Goal: Ask a question

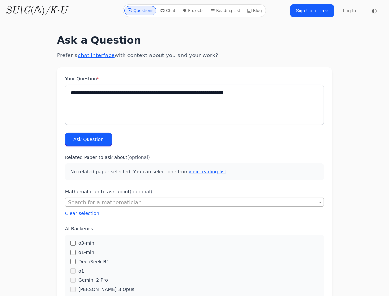
type textarea "**********"
click at [95, 140] on button "Ask Question" at bounding box center [88, 139] width 47 height 13
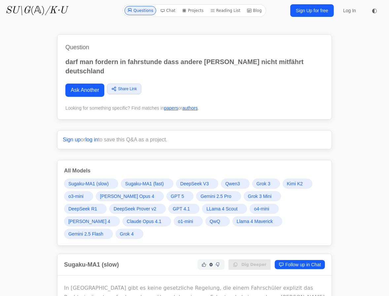
click at [113, 229] on link "Gemini 2.5 Flash" at bounding box center [88, 234] width 49 height 10
click at [134, 230] on span "Grok 4" at bounding box center [127, 233] width 14 height 7
click at [97, 205] on span "DeepSeek R1" at bounding box center [82, 208] width 29 height 7
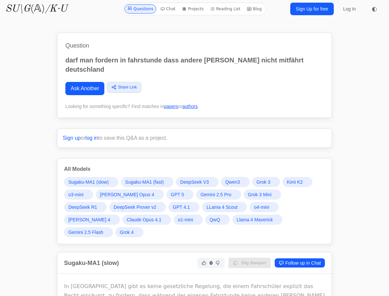
scroll to position [30, 0]
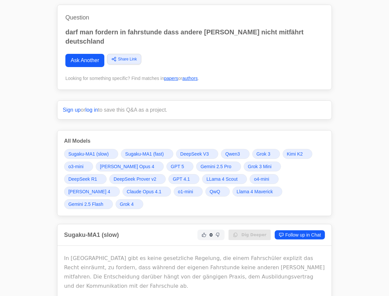
click at [134, 201] on span "Grok 4" at bounding box center [127, 204] width 14 height 7
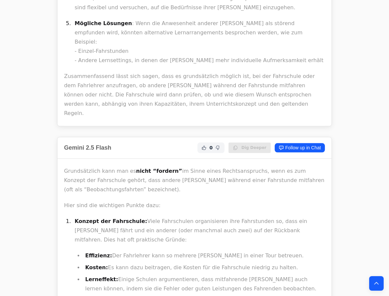
scroll to position [7553, 0]
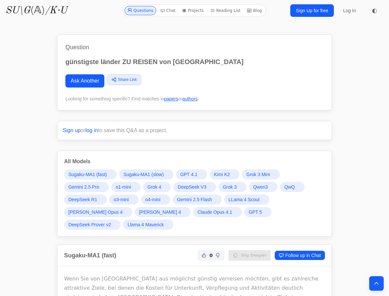
scroll to position [960, 0]
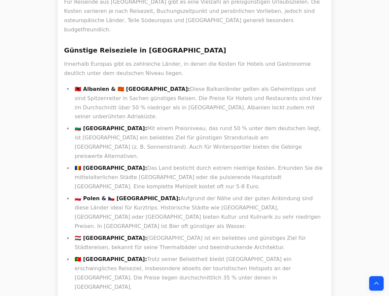
drag, startPoint x: 158, startPoint y: 167, endPoint x: 192, endPoint y: 220, distance: 63.4
drag, startPoint x: 204, startPoint y: 240, endPoint x: 179, endPoint y: 164, distance: 80.0
click at [179, 164] on div "Für Reisende aus Deutschland gibt es eine Vielzahl an preisgünstigen Urlaubszie…" at bounding box center [194, 291] width 261 height 589
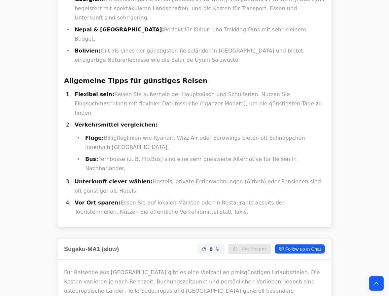
scroll to position [750, 0]
